Goal: Task Accomplishment & Management: Complete application form

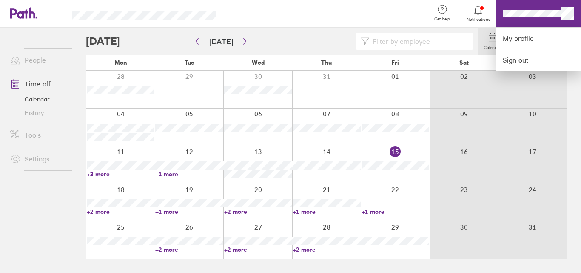
click at [242, 42] on div at bounding box center [290, 136] width 581 height 273
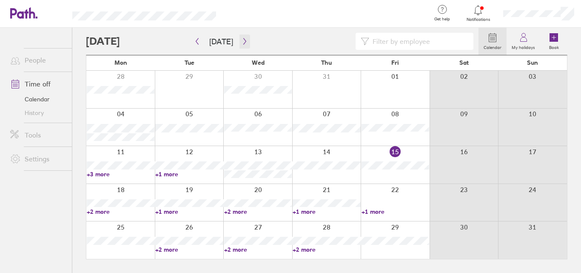
click at [242, 42] on icon "button" at bounding box center [245, 41] width 6 height 7
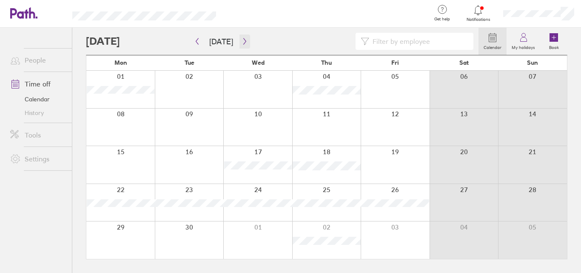
click at [242, 42] on icon "button" at bounding box center [245, 41] width 6 height 7
click at [186, 152] on div at bounding box center [189, 164] width 69 height 37
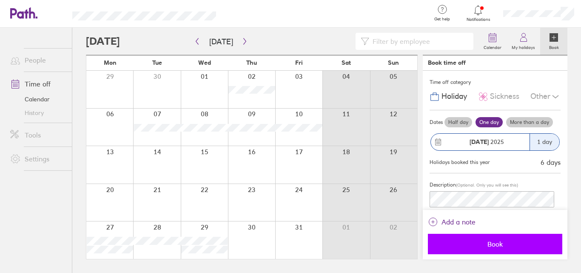
click at [495, 243] on span "Book" at bounding box center [495, 244] width 123 height 8
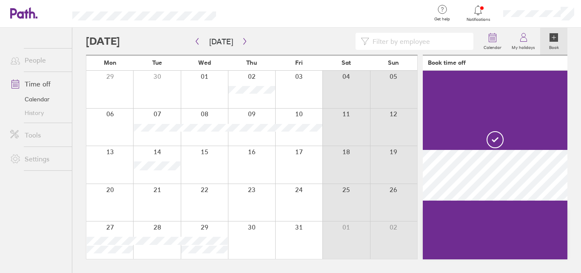
click at [203, 151] on div at bounding box center [204, 164] width 47 height 37
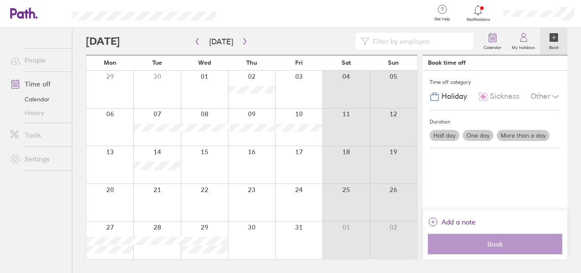
click at [443, 133] on label "Half day" at bounding box center [445, 135] width 30 height 11
click at [0, 0] on input "Half day" at bounding box center [0, 0] width 0 height 0
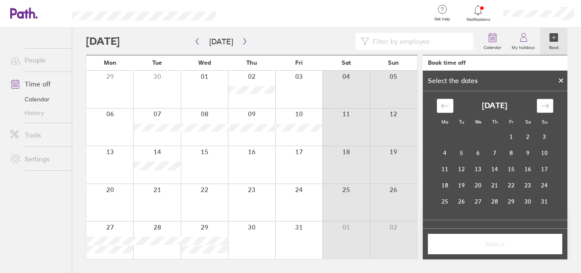
click at [547, 109] on icon "Move forward to switch to the next month." at bounding box center [545, 106] width 8 height 8
click at [481, 168] on td "15" at bounding box center [478, 169] width 17 height 16
click at [496, 251] on button "Select" at bounding box center [495, 244] width 134 height 20
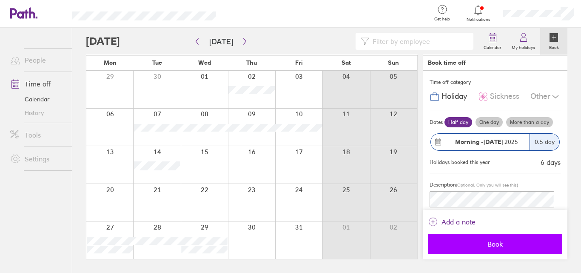
click at [492, 243] on span "Book" at bounding box center [495, 244] width 123 height 8
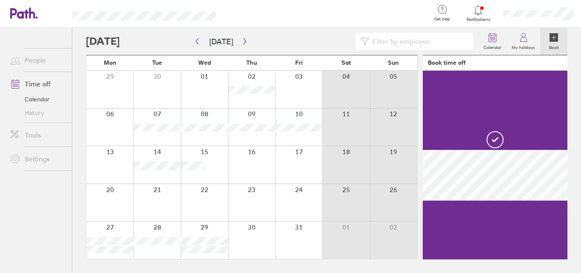
click at [257, 155] on div at bounding box center [251, 164] width 47 height 37
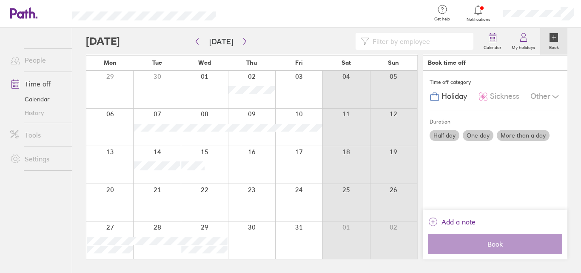
click at [483, 135] on label "One day" at bounding box center [478, 135] width 31 height 11
click at [0, 0] on input "One day" at bounding box center [0, 0] width 0 height 0
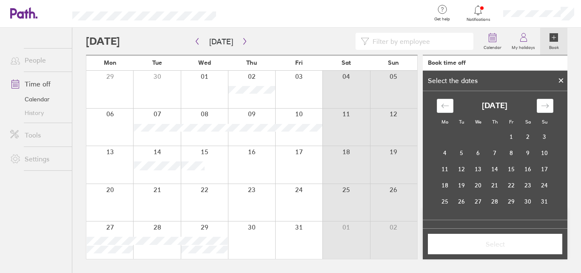
click at [560, 78] on icon at bounding box center [561, 80] width 6 height 5
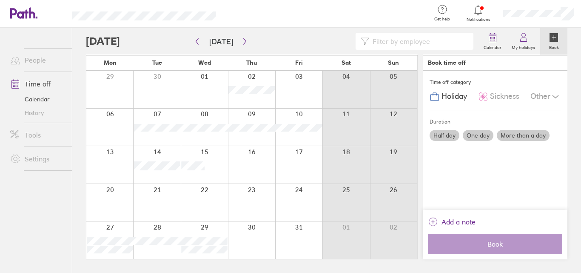
click at [249, 155] on div at bounding box center [251, 164] width 47 height 37
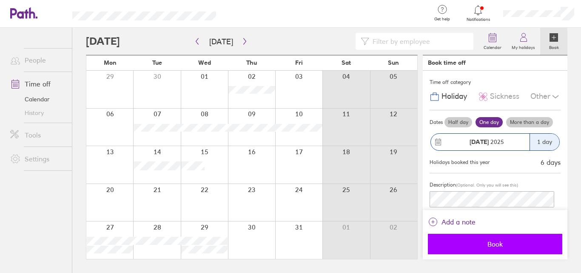
click at [489, 243] on span "Book" at bounding box center [495, 244] width 123 height 8
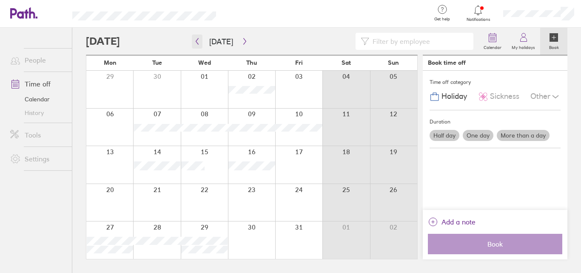
click at [197, 38] on icon "button" at bounding box center [197, 41] width 6 height 7
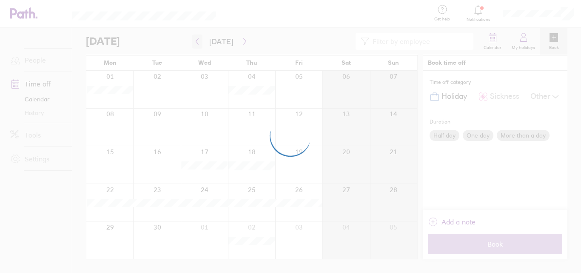
click at [197, 38] on div at bounding box center [290, 136] width 581 height 273
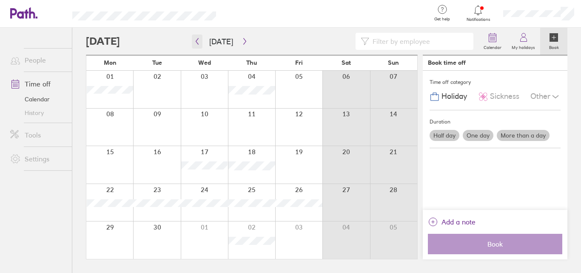
click at [197, 38] on icon "button" at bounding box center [197, 41] width 6 height 7
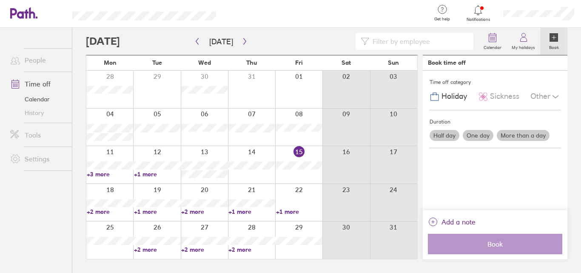
click at [203, 115] on div at bounding box center [204, 127] width 47 height 37
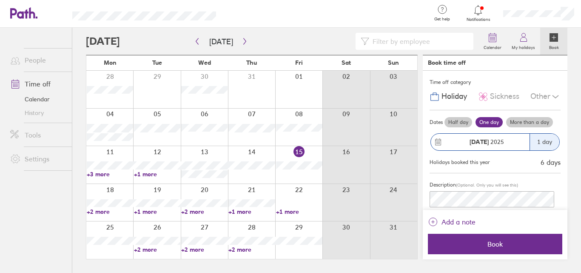
click at [171, 113] on div at bounding box center [156, 127] width 47 height 37
click at [261, 134] on div at bounding box center [251, 127] width 47 height 37
click at [42, 85] on link "Time off" at bounding box center [37, 83] width 69 height 17
